Goal: Information Seeking & Learning: Compare options

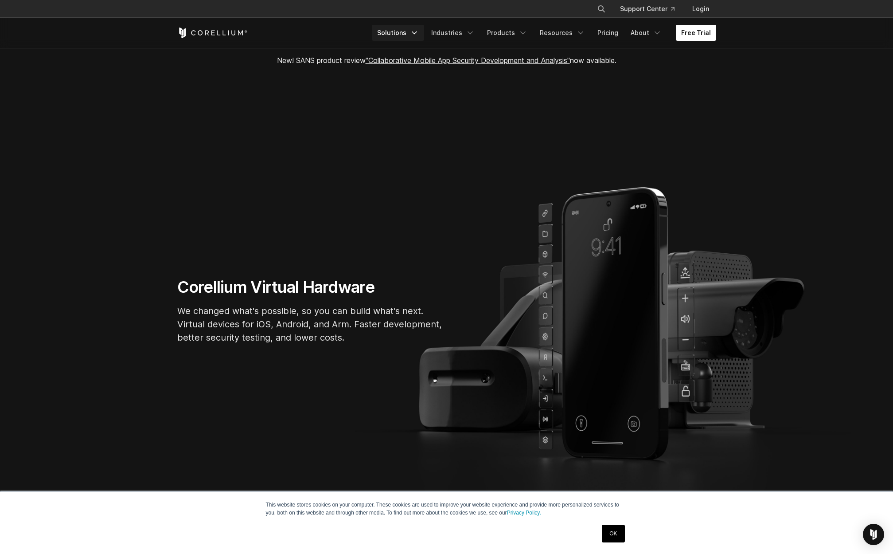
click at [419, 30] on icon "Navigation Menu" at bounding box center [414, 32] width 9 height 9
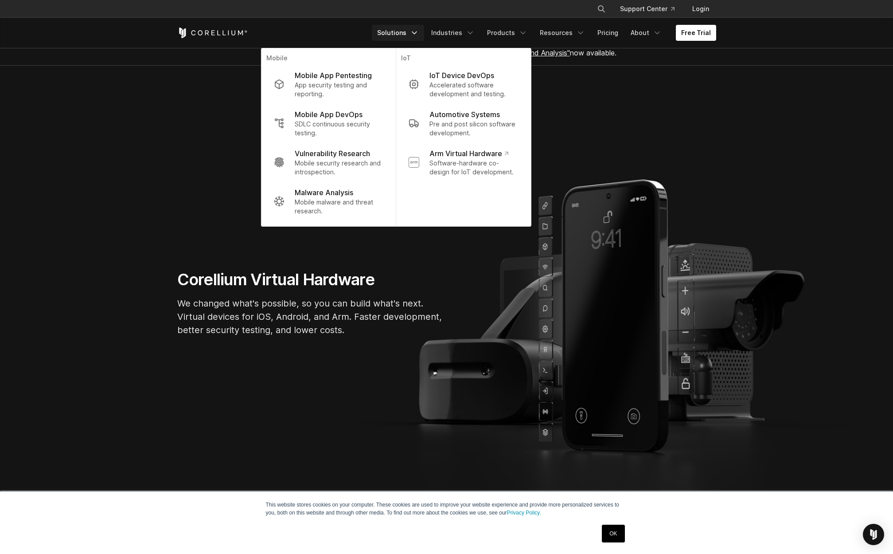
scroll to position [8, 0]
click at [473, 34] on polyline "Navigation Menu" at bounding box center [470, 33] width 4 height 2
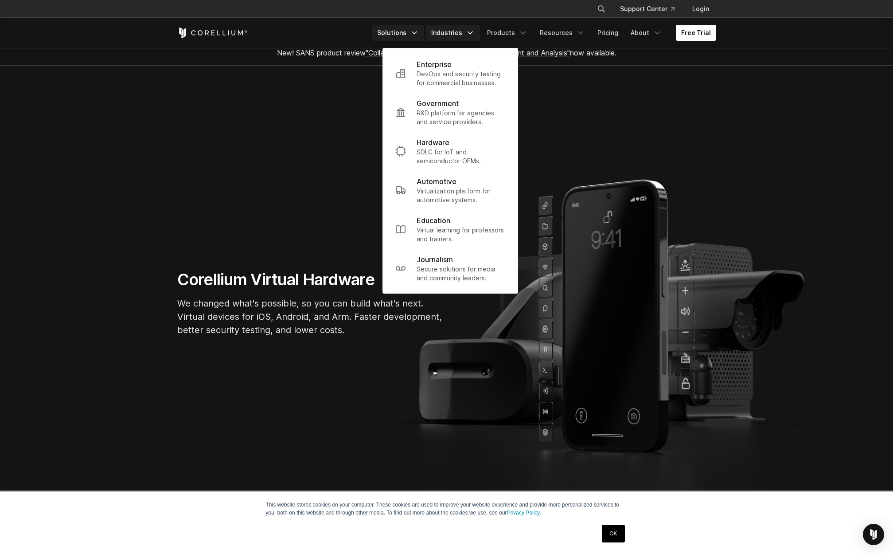
click at [424, 33] on link "Solutions" at bounding box center [398, 33] width 52 height 16
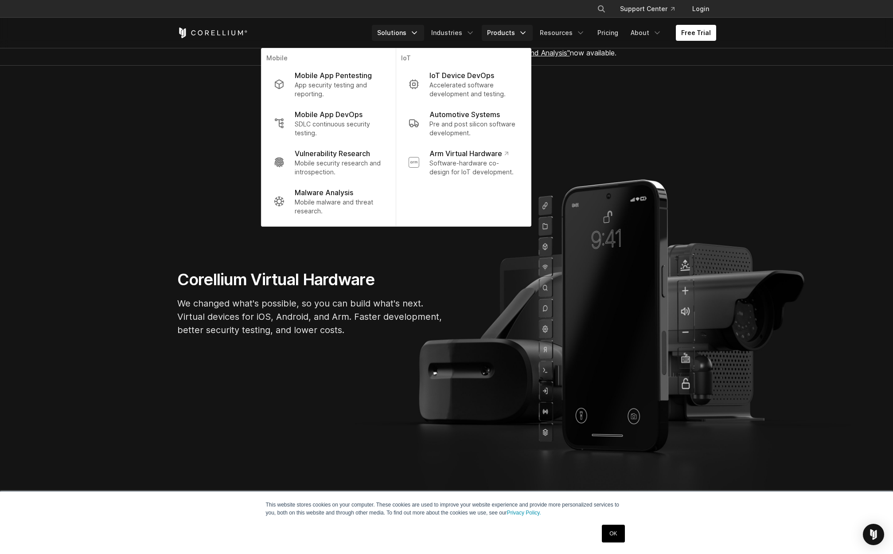
click at [525, 33] on icon "Navigation Menu" at bounding box center [523, 32] width 9 height 9
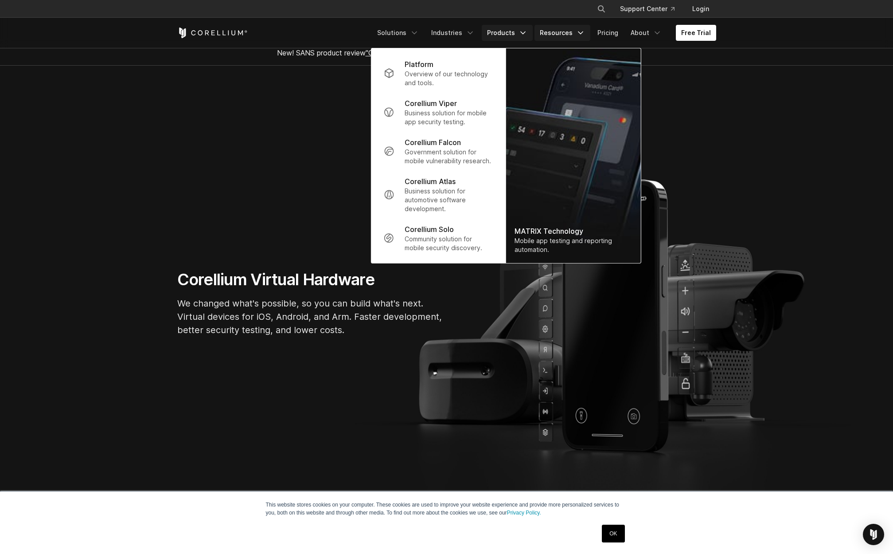
click at [585, 31] on icon "Navigation Menu" at bounding box center [580, 32] width 9 height 9
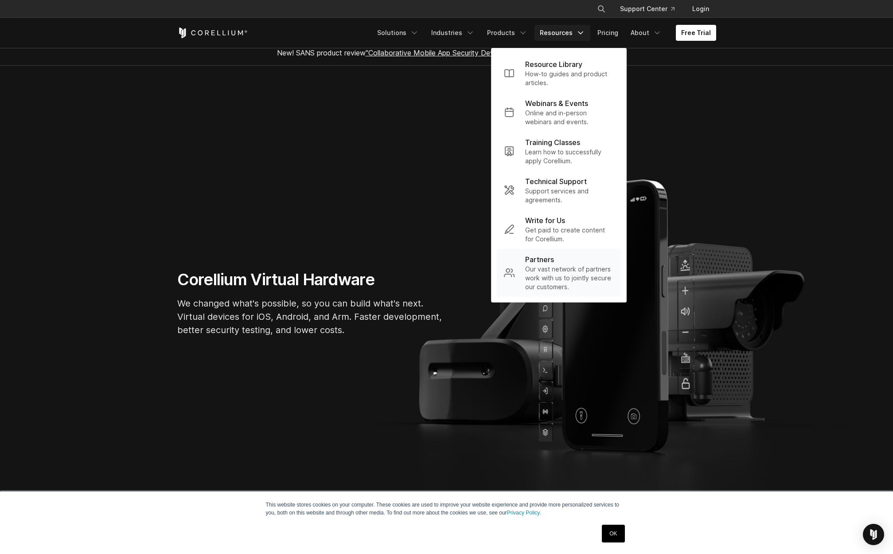
click at [559, 275] on p "Our vast network of partners work with us to jointly secure our customers." at bounding box center [569, 278] width 89 height 27
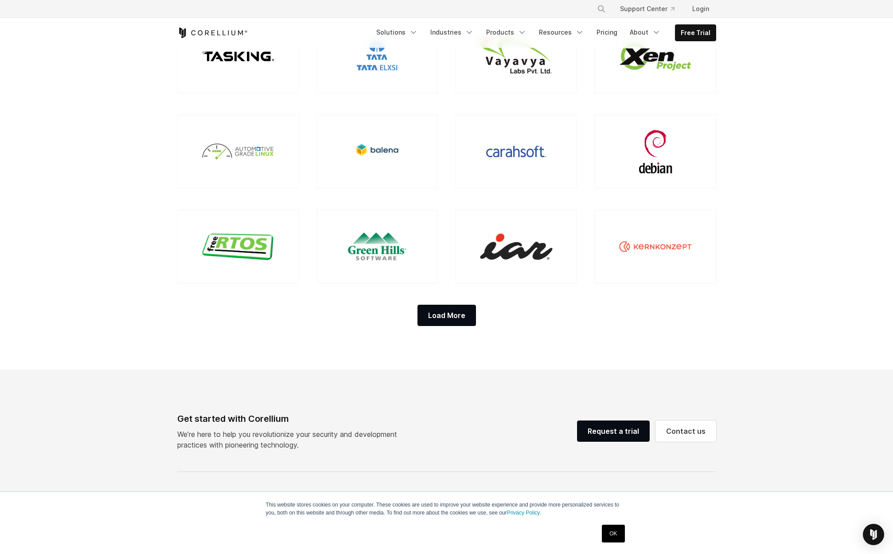
scroll to position [738, 0]
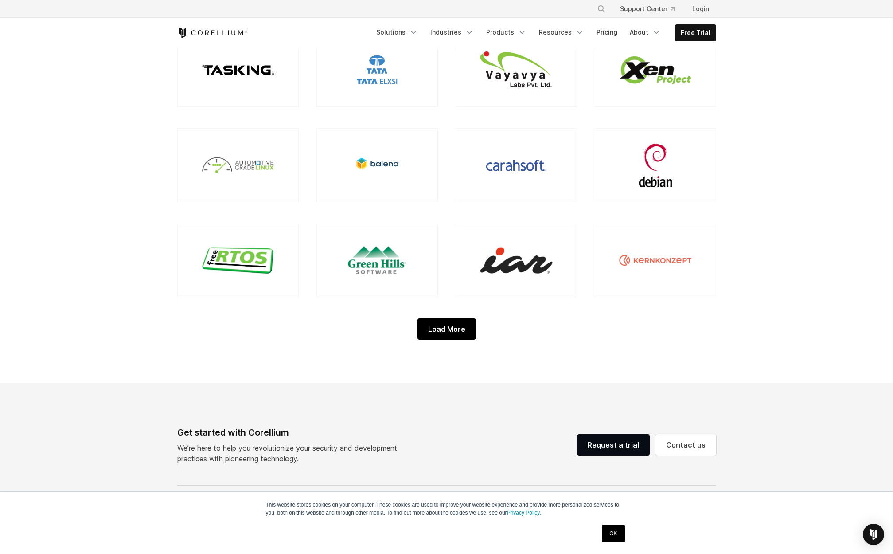
click at [472, 333] on div "Load More" at bounding box center [447, 328] width 59 height 21
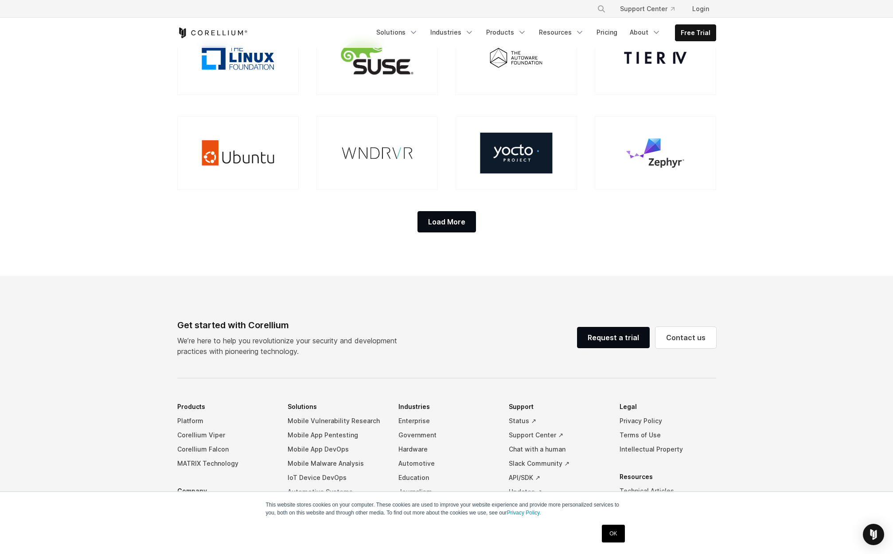
scroll to position [1032, 0]
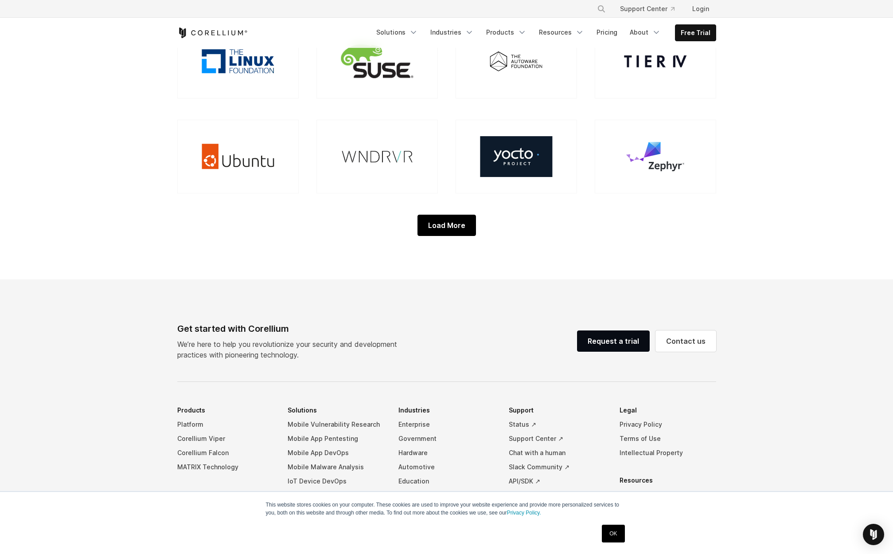
click at [457, 235] on div "Load More" at bounding box center [447, 225] width 59 height 21
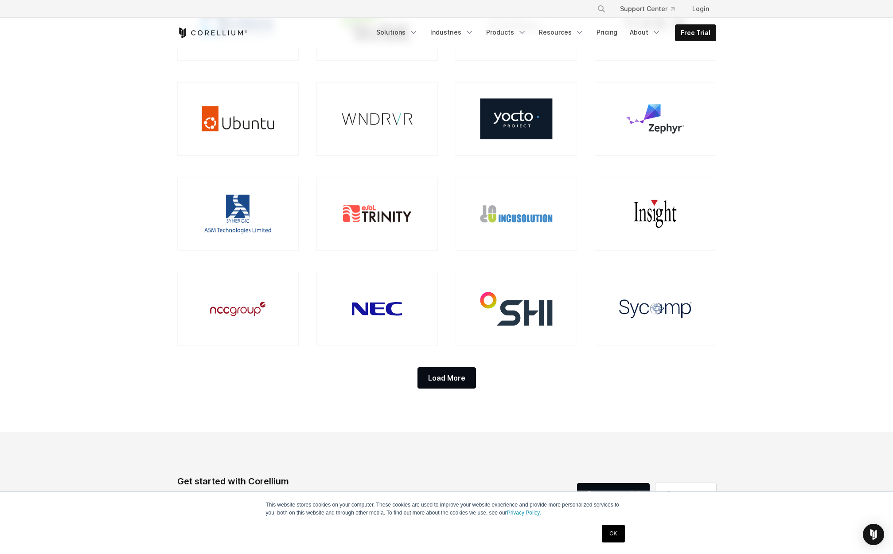
scroll to position [1085, 0]
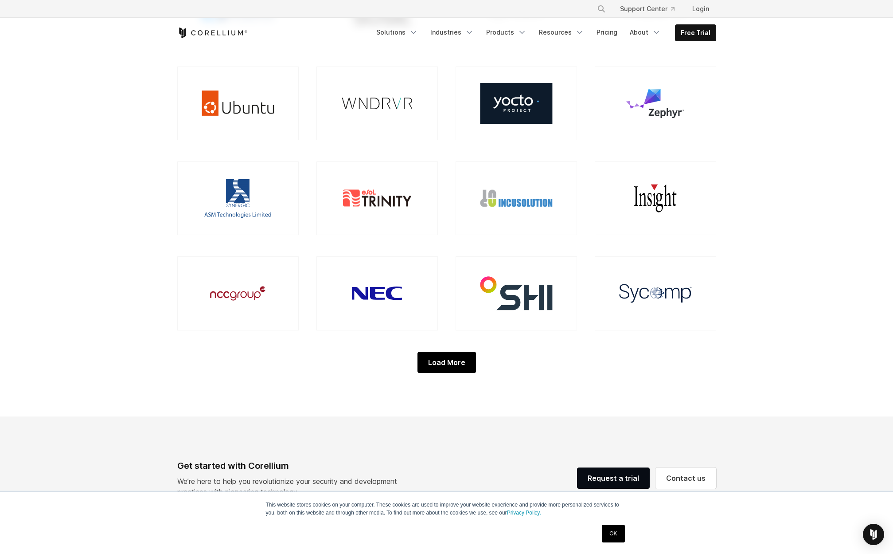
click at [467, 359] on div "Load More" at bounding box center [447, 362] width 59 height 21
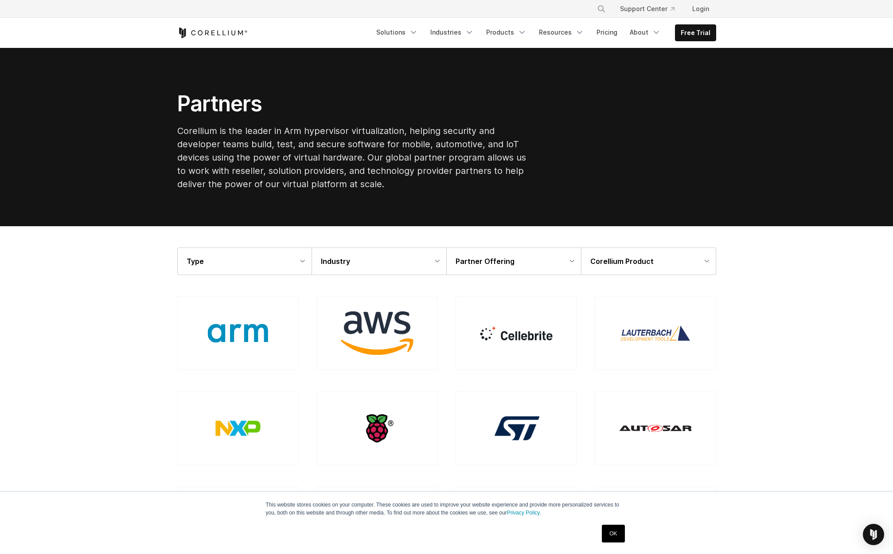
scroll to position [0, 0]
click at [584, 29] on icon "Navigation Menu" at bounding box center [579, 32] width 9 height 9
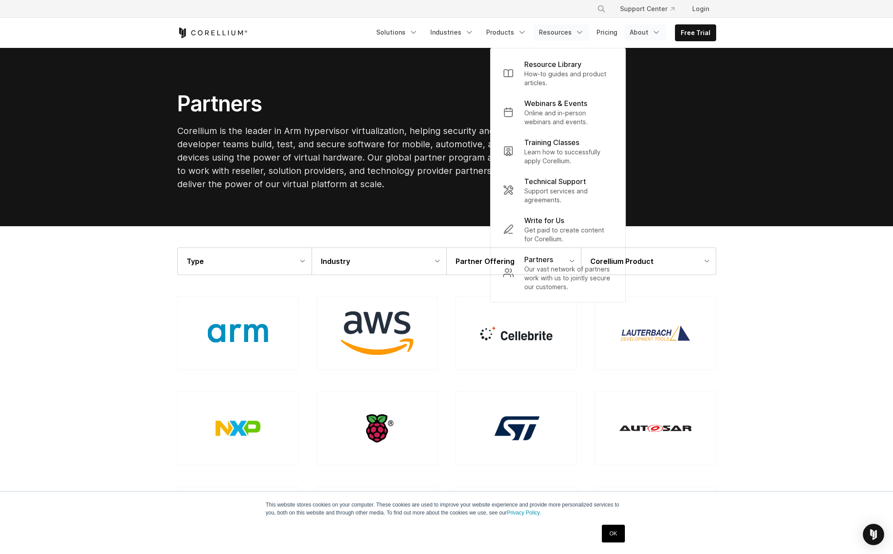
click at [654, 27] on link "About" at bounding box center [646, 32] width 42 height 16
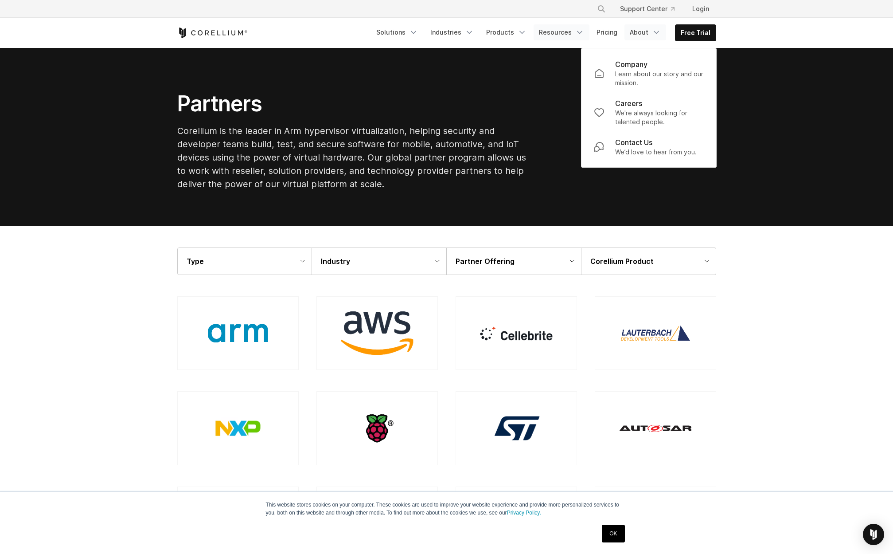
click at [587, 34] on link "Resources" at bounding box center [562, 32] width 56 height 16
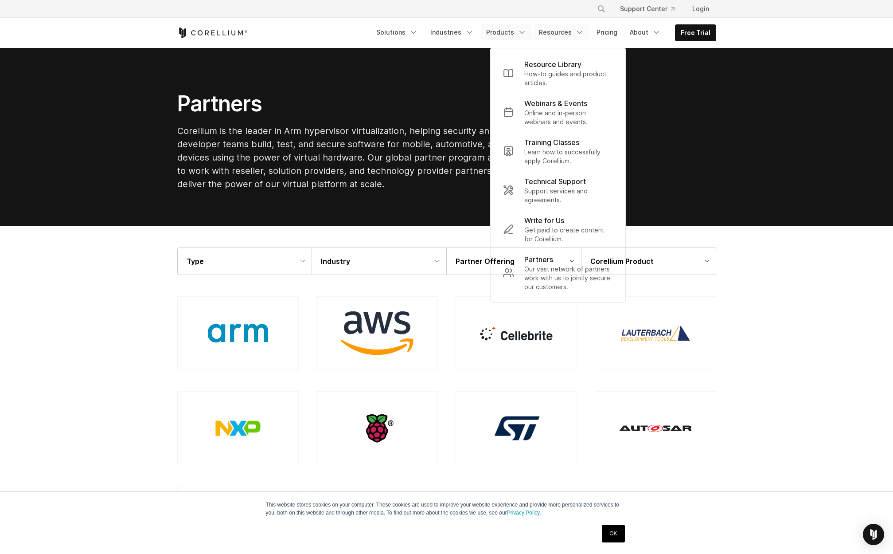
click at [527, 32] on icon "Navigation Menu" at bounding box center [522, 32] width 9 height 9
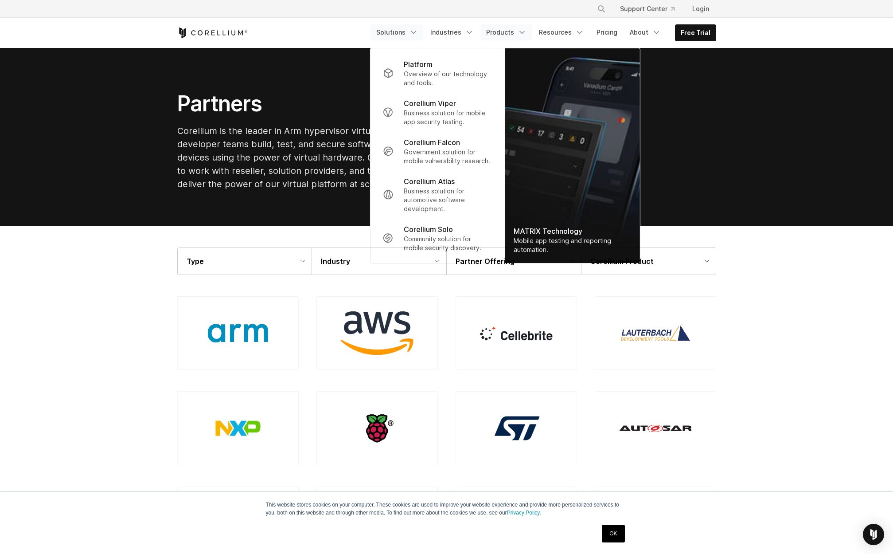
click at [423, 33] on link "Solutions" at bounding box center [397, 32] width 52 height 16
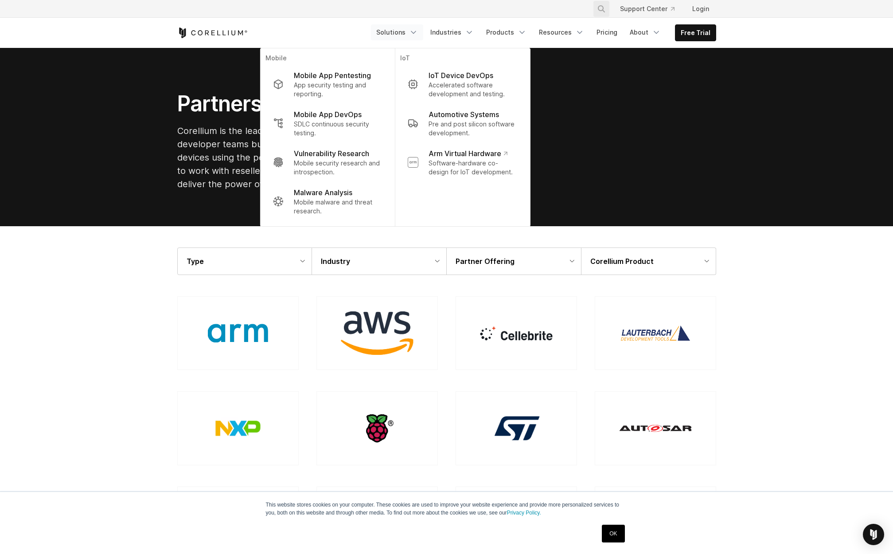
click at [605, 9] on icon "Search" at bounding box center [601, 8] width 7 height 7
click at [521, 6] on div "× Search our site... Support Center Login" at bounding box center [446, 9] width 539 height 16
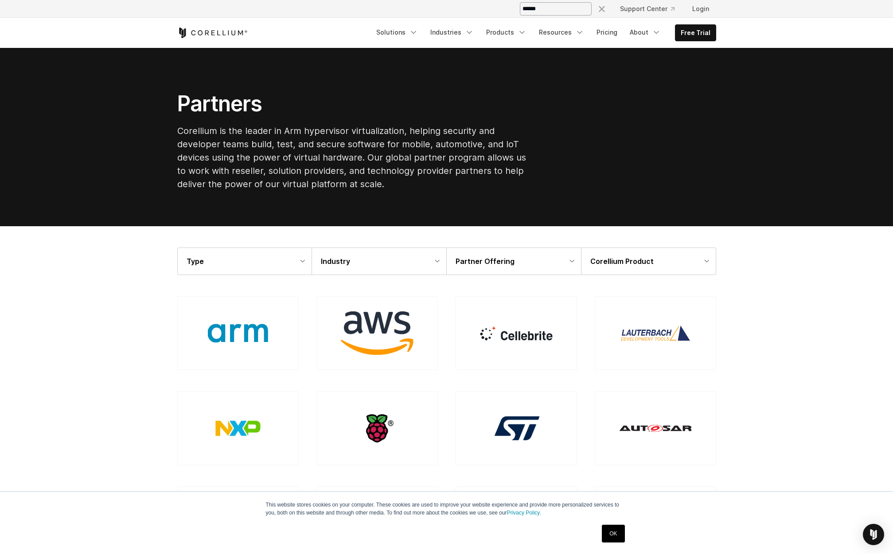
click at [553, 12] on input "Search our site..." at bounding box center [556, 8] width 72 height 13
type input "*******"
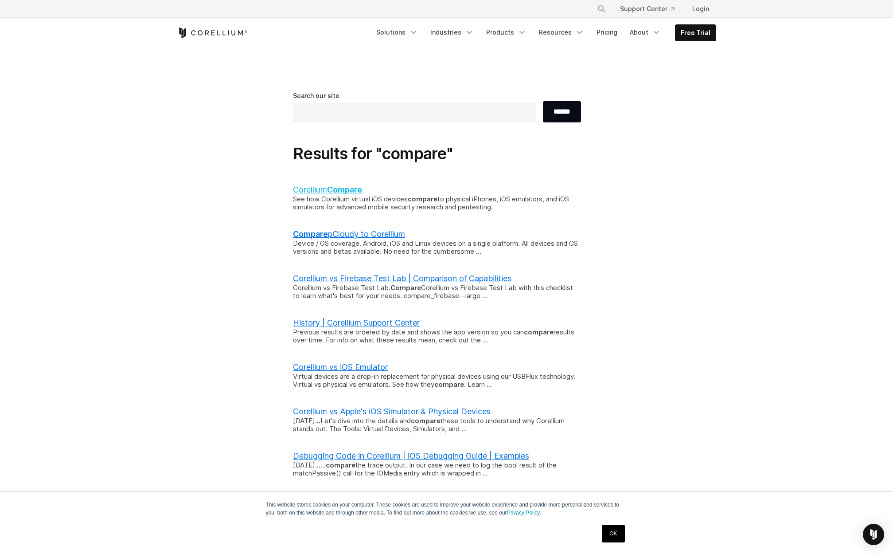
click at [354, 186] on b "Compare" at bounding box center [344, 189] width 35 height 9
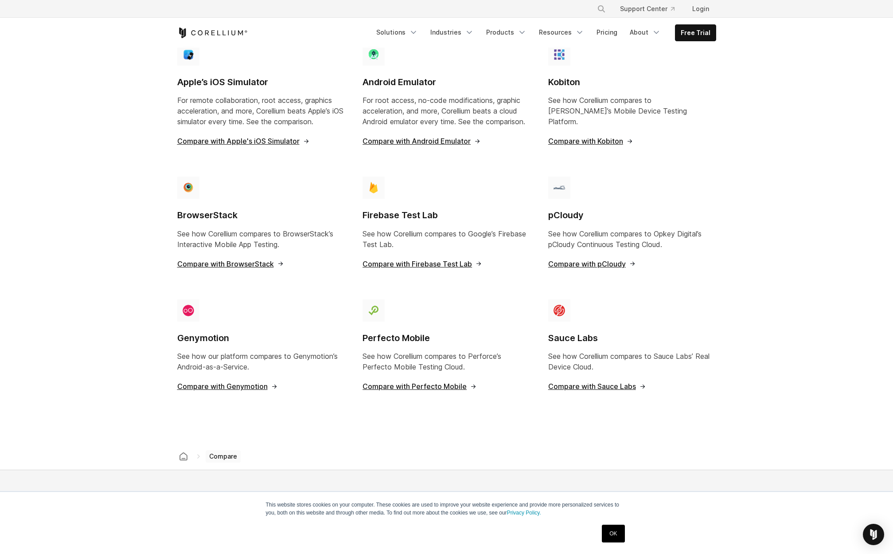
scroll to position [670, 0]
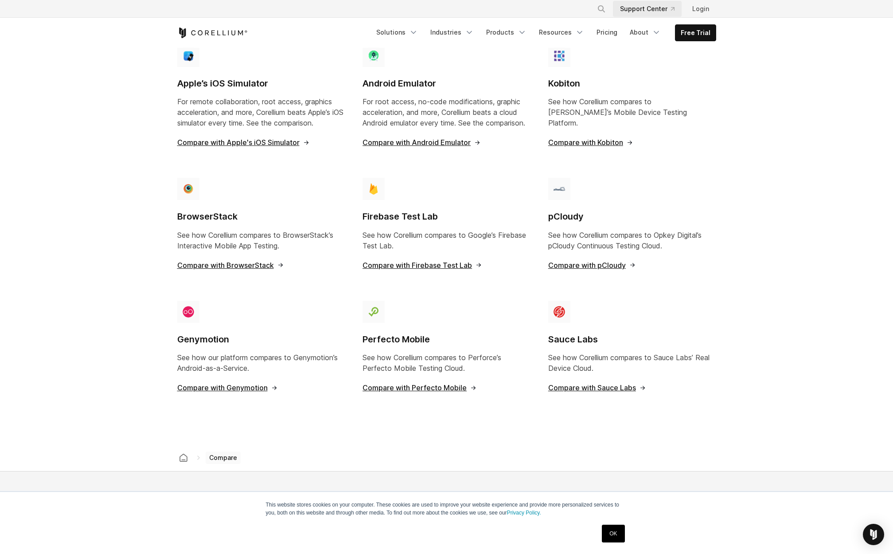
click at [650, 8] on link "Support Center" at bounding box center [647, 9] width 69 height 16
